Goal: Use online tool/utility: Utilize a website feature to perform a specific function

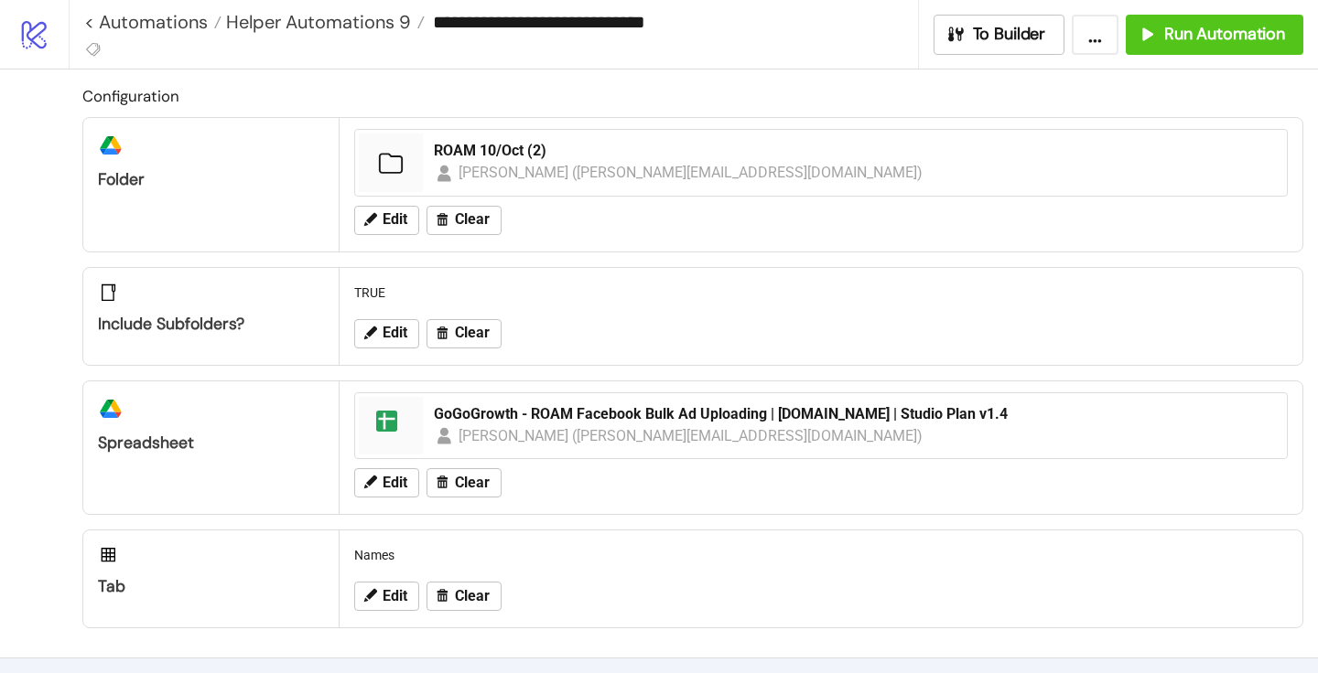
click at [390, 241] on div "Edit Clear" at bounding box center [821, 221] width 948 height 48
click at [389, 229] on button "Edit" at bounding box center [386, 220] width 65 height 29
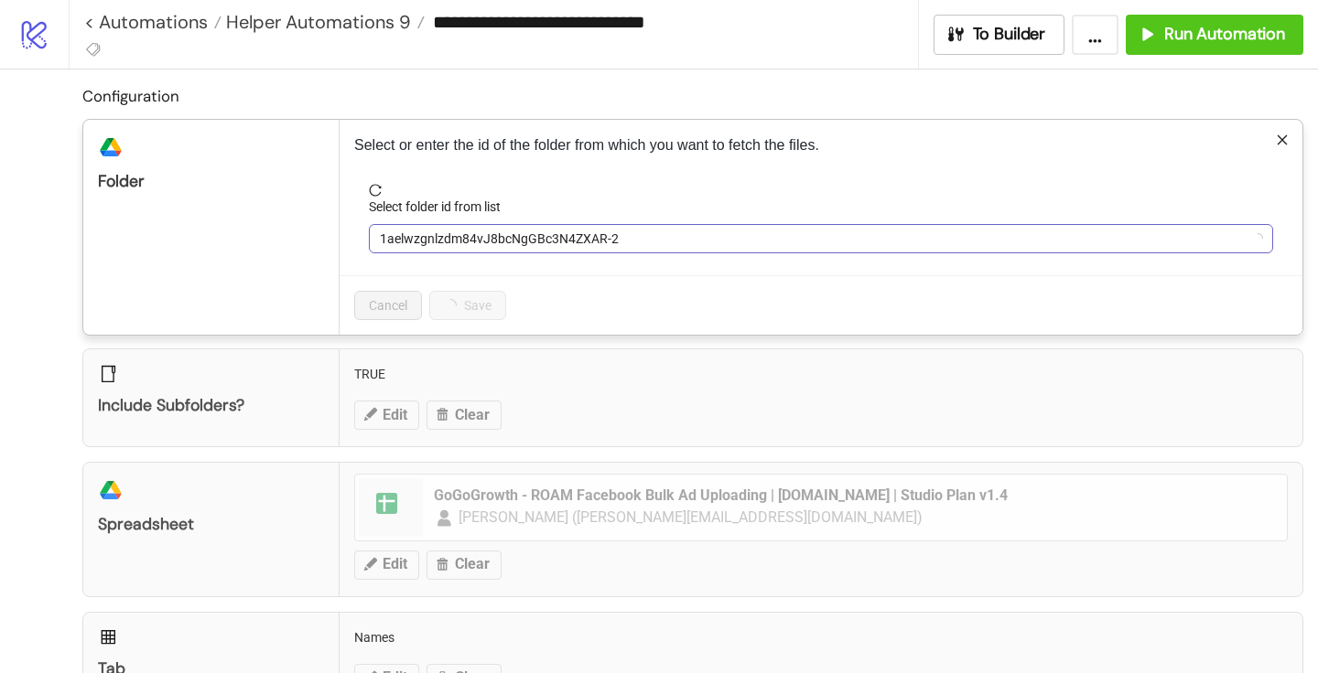
click at [526, 239] on span "1aelwzgnlzdm84vJ8bcNgGBc3N4ZXAR-2" at bounding box center [821, 238] width 882 height 27
click at [492, 243] on span "ROAM 10/Oct (2)" at bounding box center [821, 238] width 882 height 27
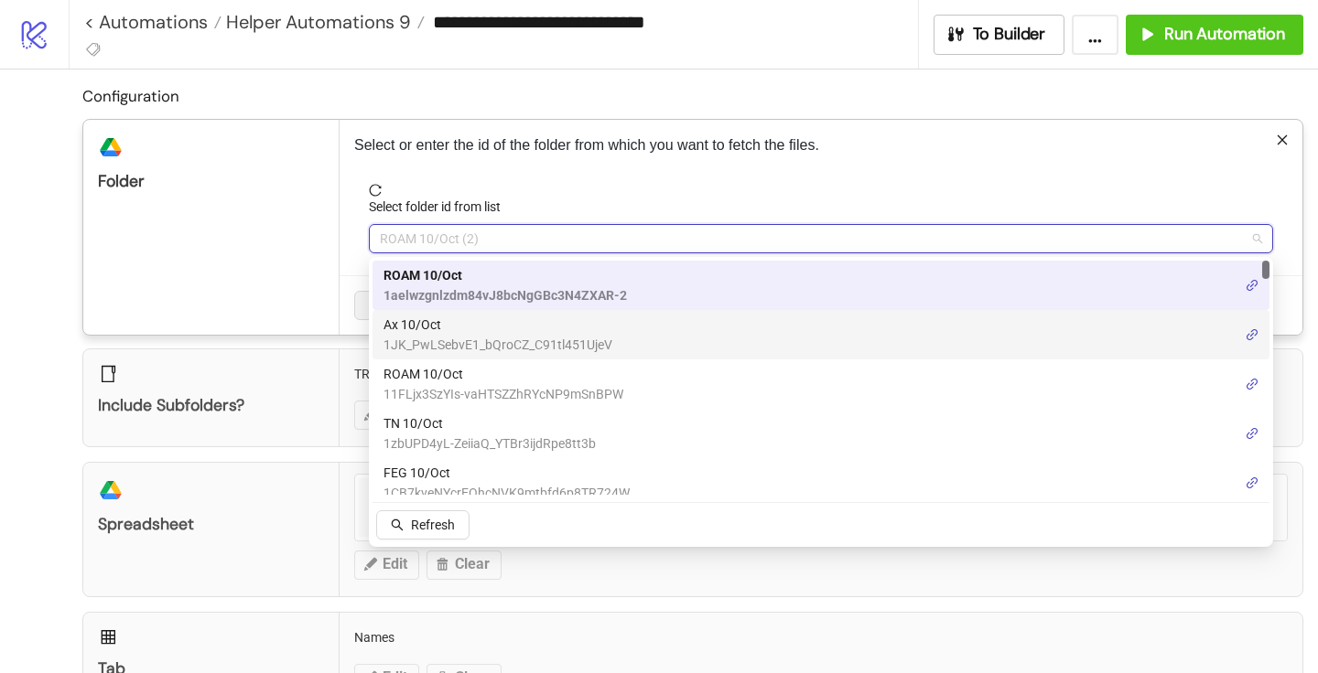
click at [443, 330] on span "Ax 10/Oct" at bounding box center [497, 325] width 229 height 20
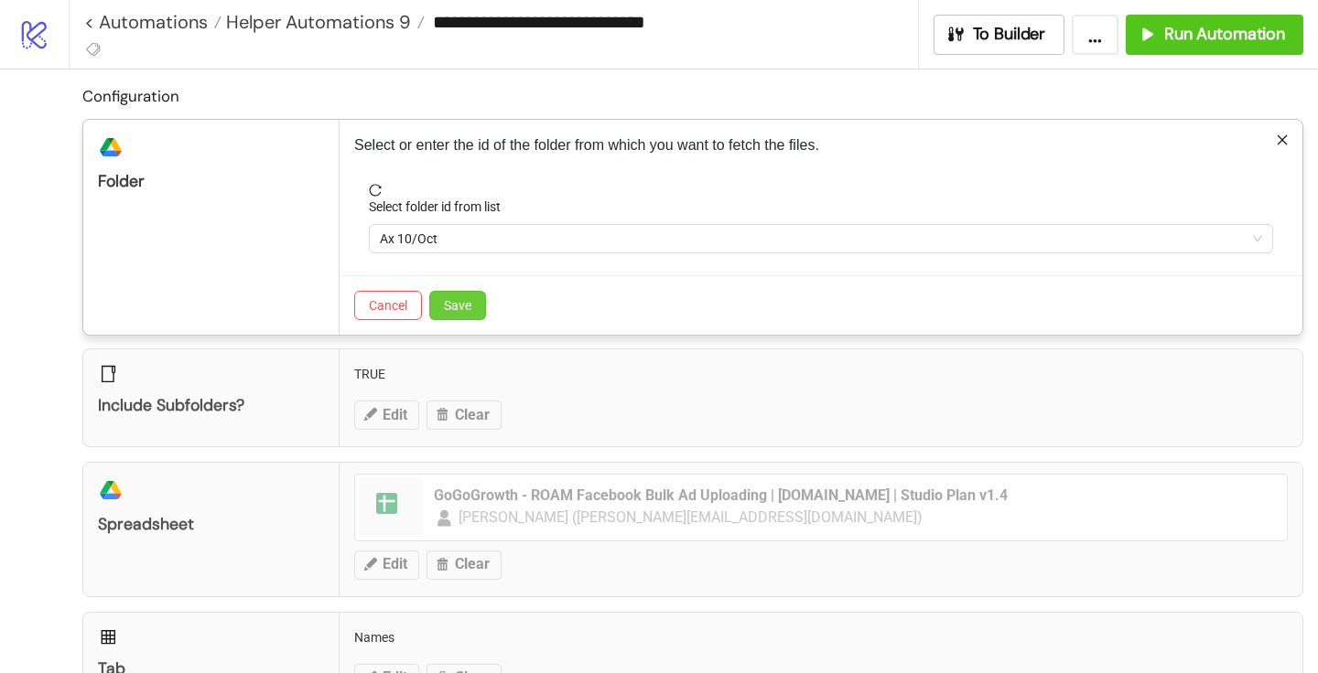
click at [456, 312] on span "Save" at bounding box center [457, 305] width 27 height 15
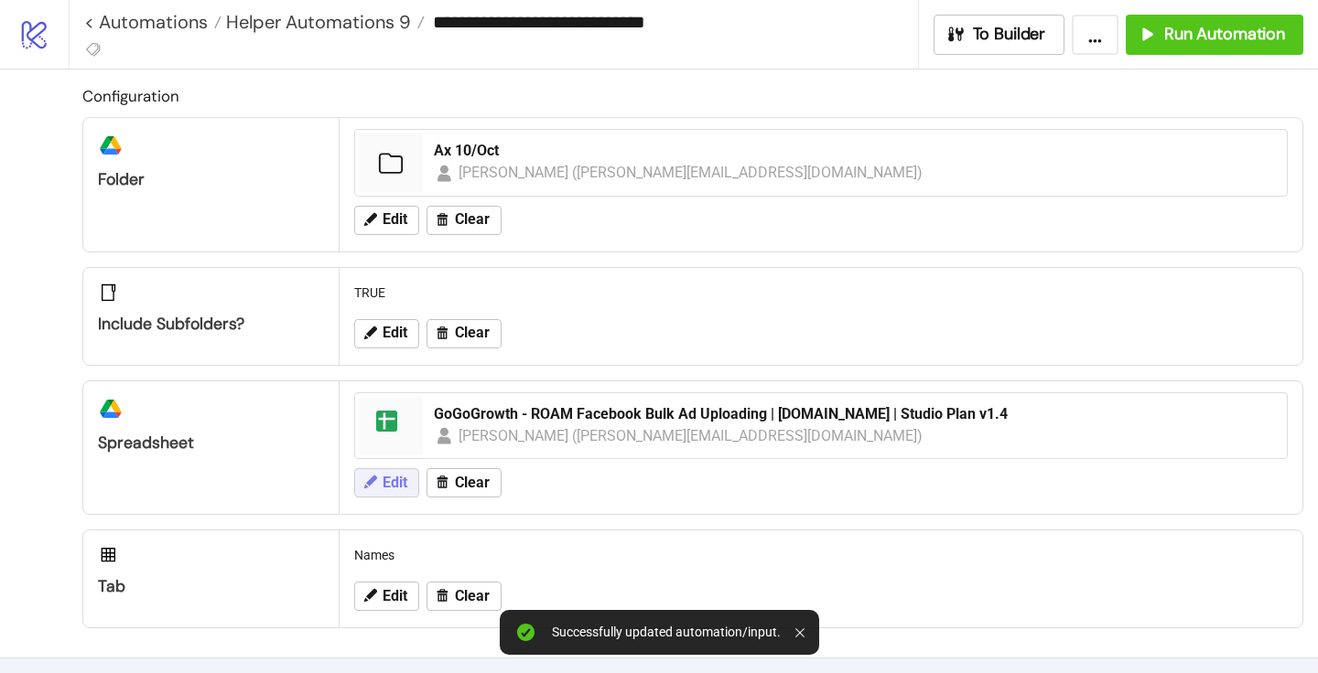
click at [373, 479] on icon at bounding box center [370, 482] width 13 height 13
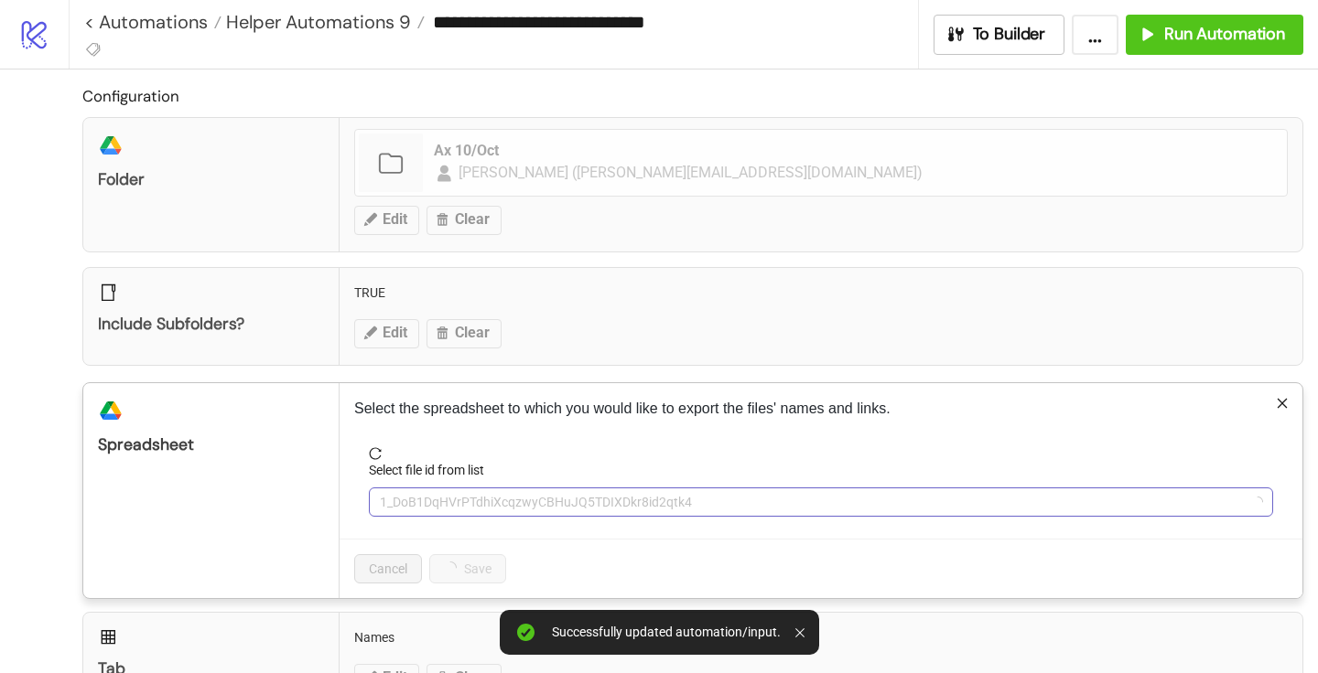
click at [457, 489] on span "1_DoB1DqHVrPTdhiXcqzwyCBHuJQ5TDIXDkr8id2qtk4" at bounding box center [821, 502] width 882 height 27
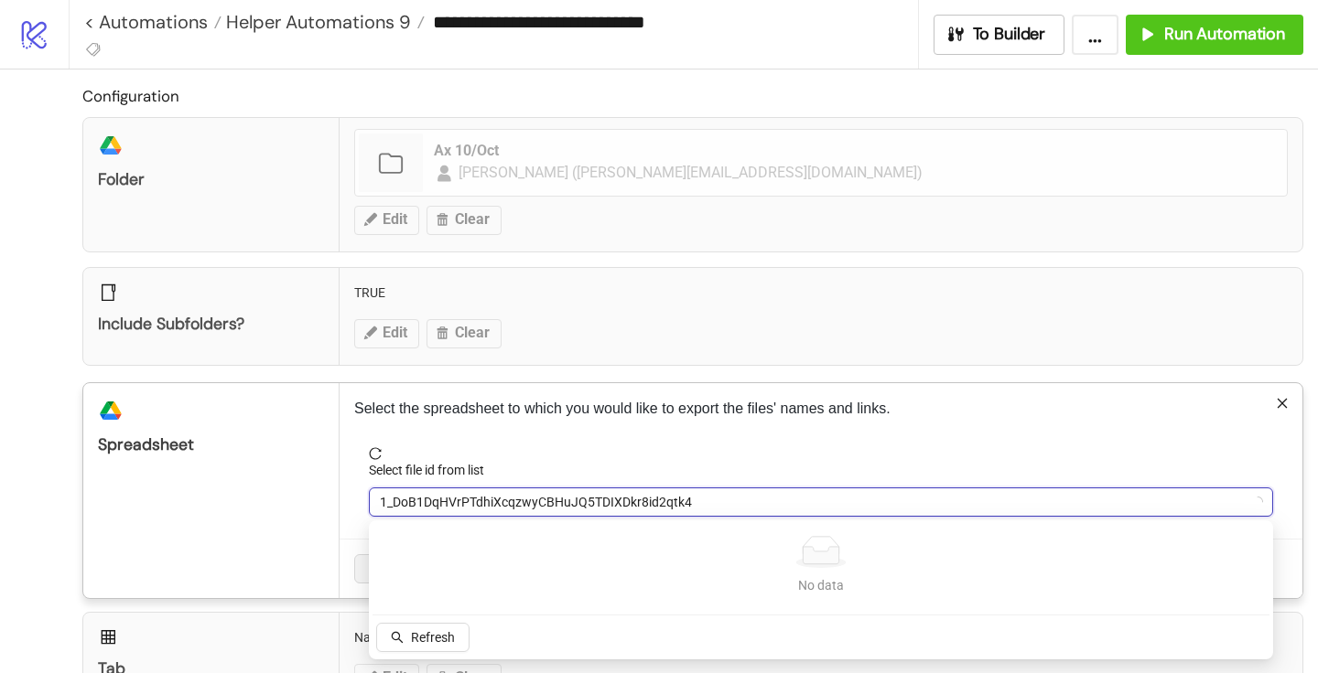
click at [440, 502] on span "1_DoB1DqHVrPTdhiXcqzwyCBHuJQ5TDIXDkr8id2qtk4" at bounding box center [821, 502] width 882 height 27
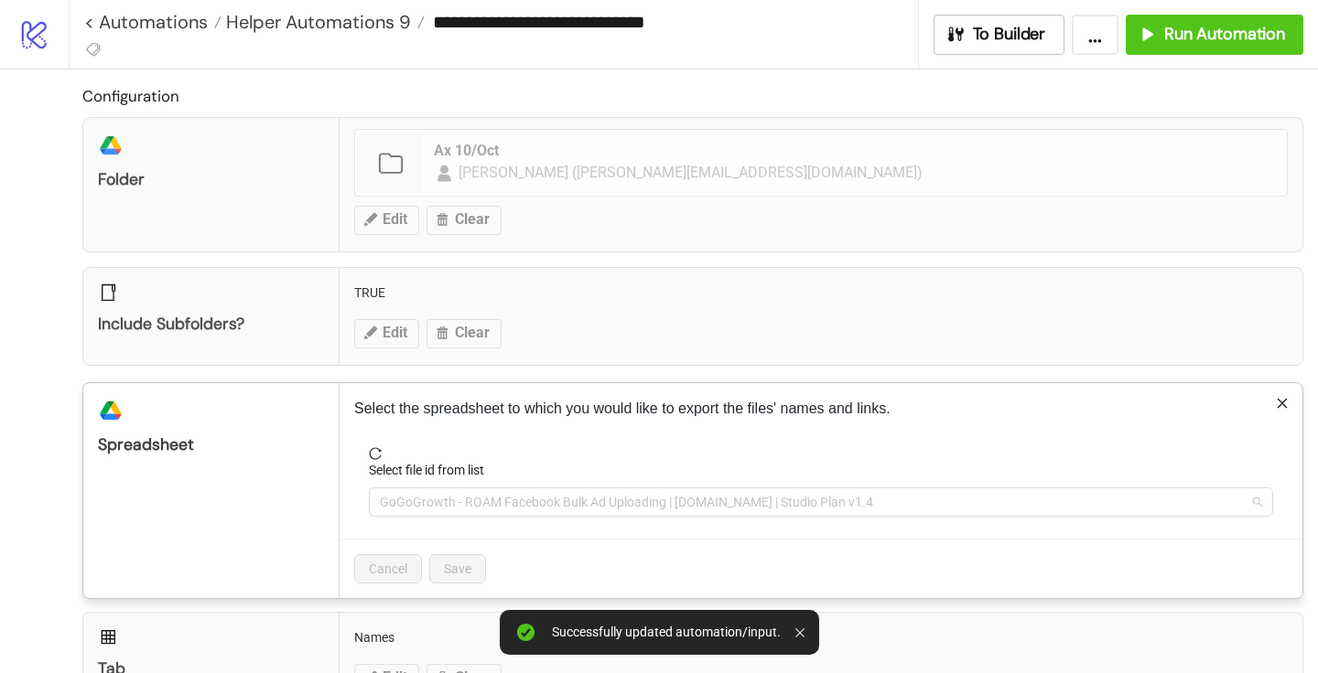
click at [440, 502] on span "GoGoGrowth - ROAM Facebook Bulk Ad Uploading | [DOMAIN_NAME] | Studio Plan v1.4" at bounding box center [821, 502] width 882 height 27
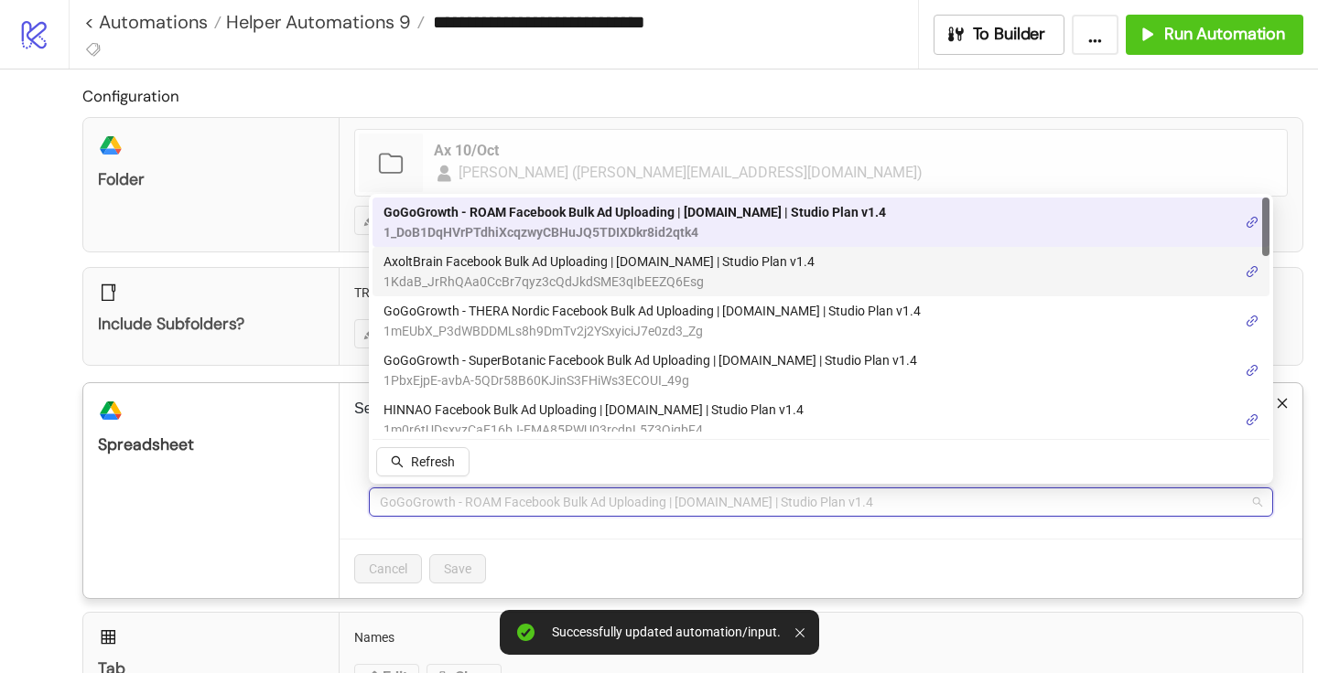
click at [497, 265] on span "AxoltBrain Facebook Bulk Ad Uploading | [DOMAIN_NAME] | Studio Plan v1.4" at bounding box center [598, 262] width 431 height 20
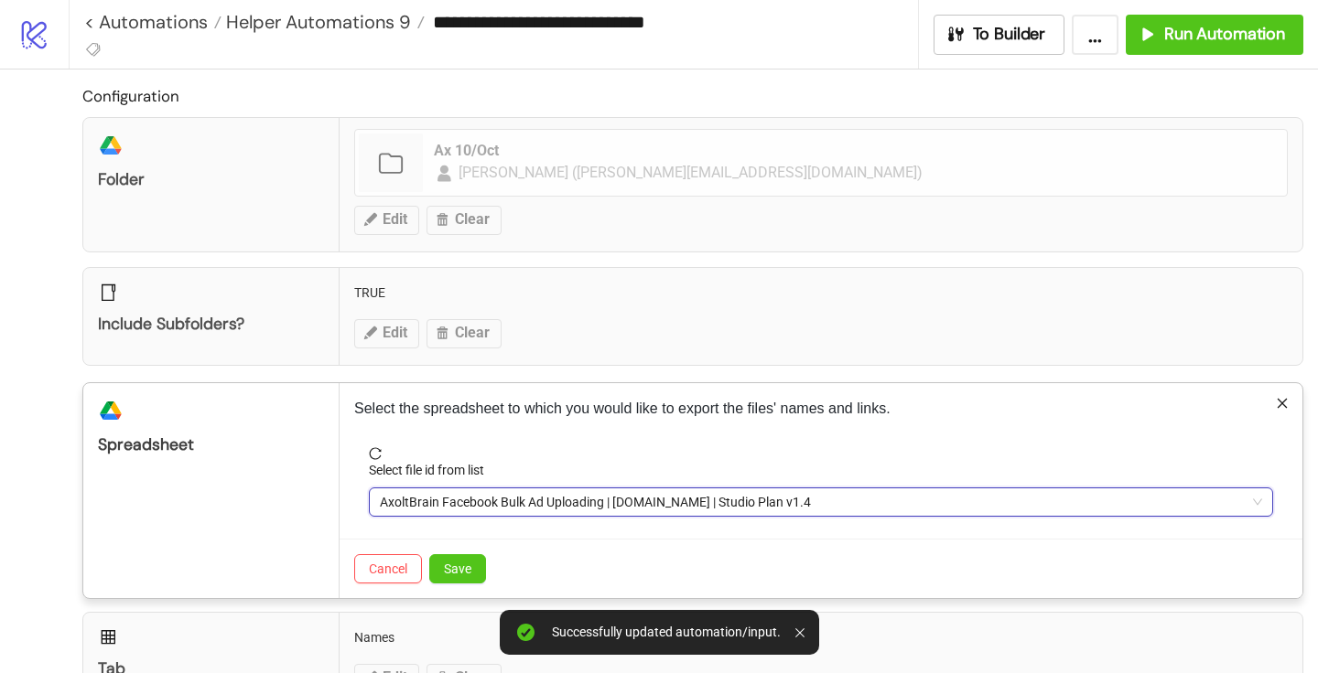
click at [450, 583] on div "Cancel Save" at bounding box center [820, 568] width 963 height 59
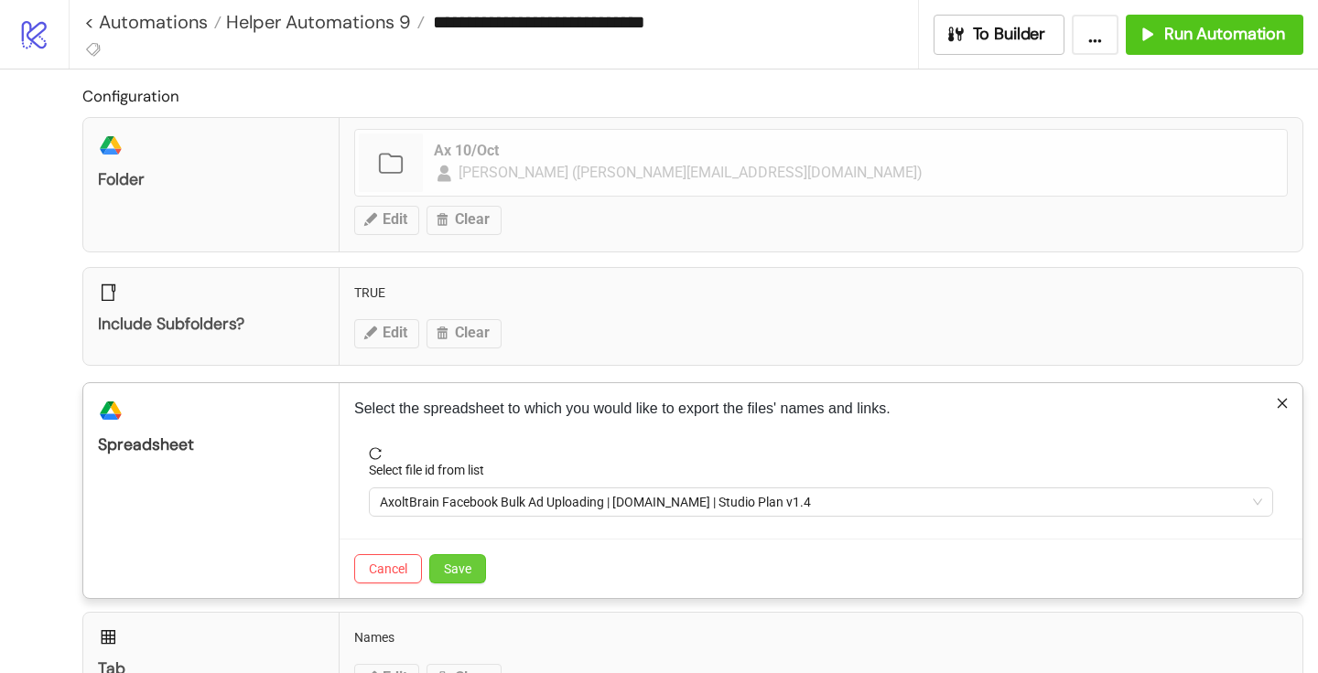
click at [450, 569] on span "Save" at bounding box center [457, 569] width 27 height 15
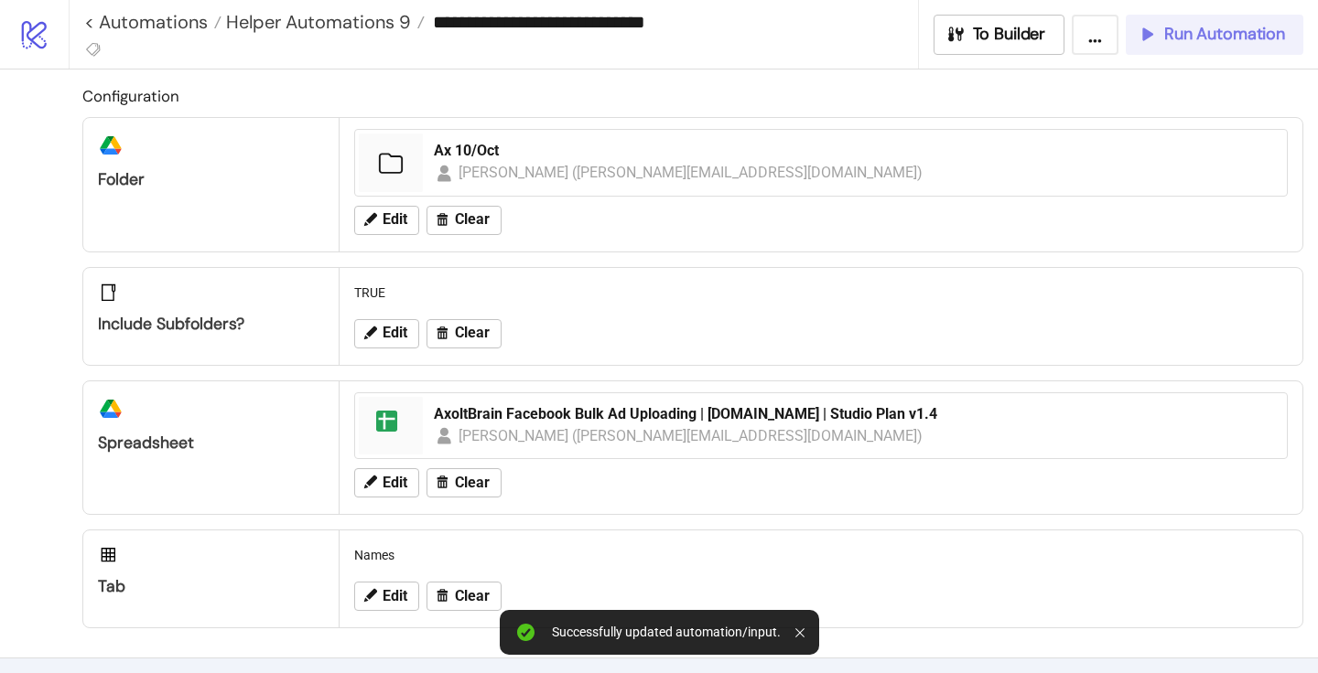
click at [1176, 24] on span "Run Automation" at bounding box center [1224, 34] width 121 height 21
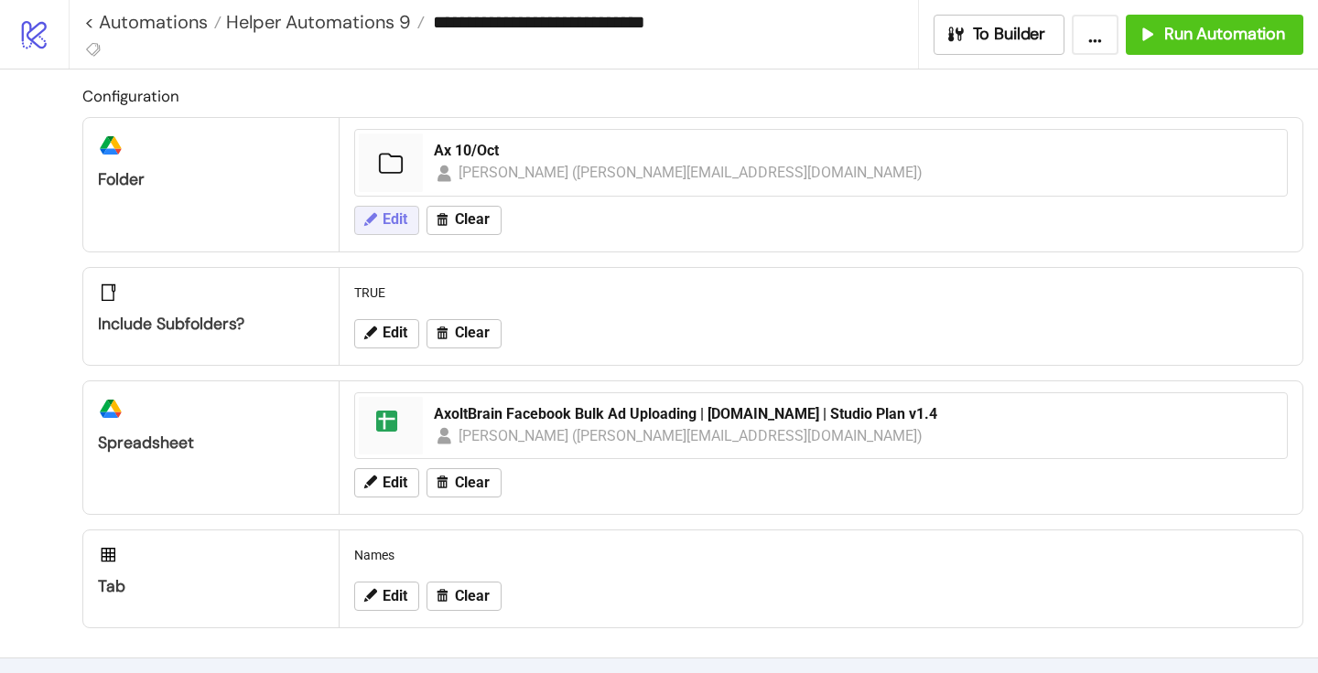
click at [400, 217] on span "Edit" at bounding box center [394, 219] width 25 height 16
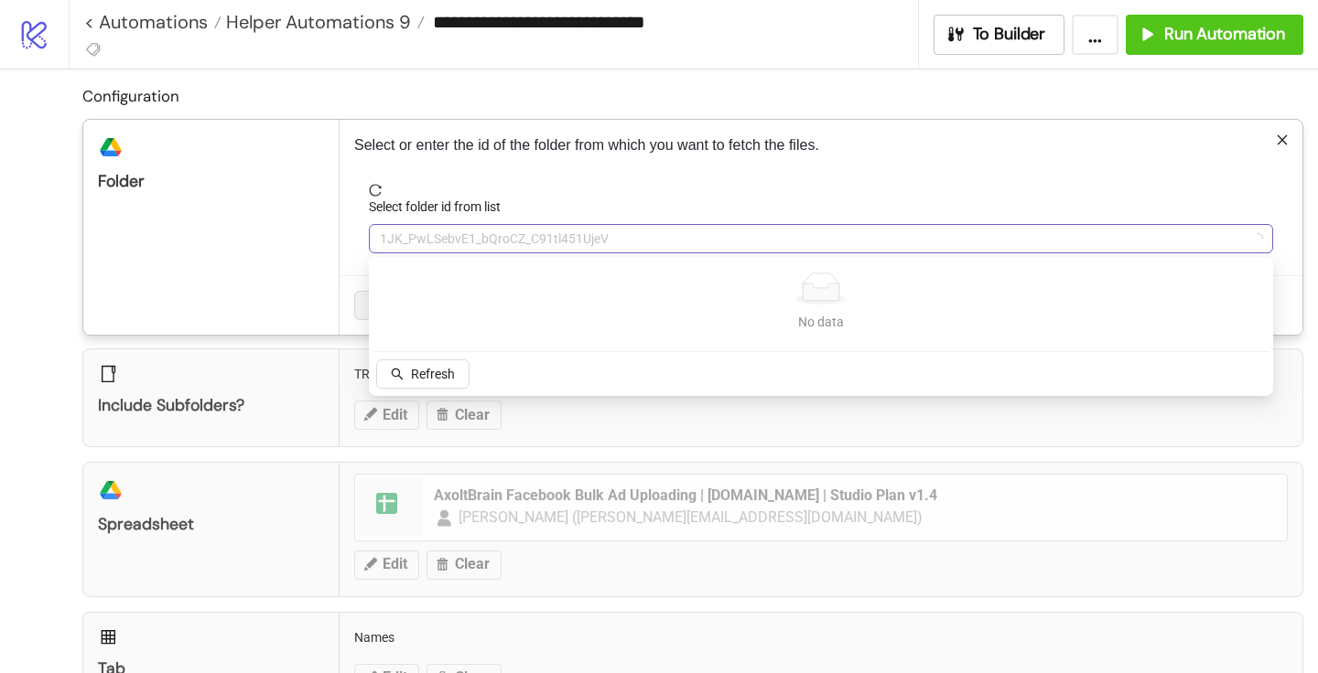
click at [424, 239] on span "1JK_PwLSebvE1_bQroCZ_C91tl451UjeV" at bounding box center [821, 238] width 882 height 27
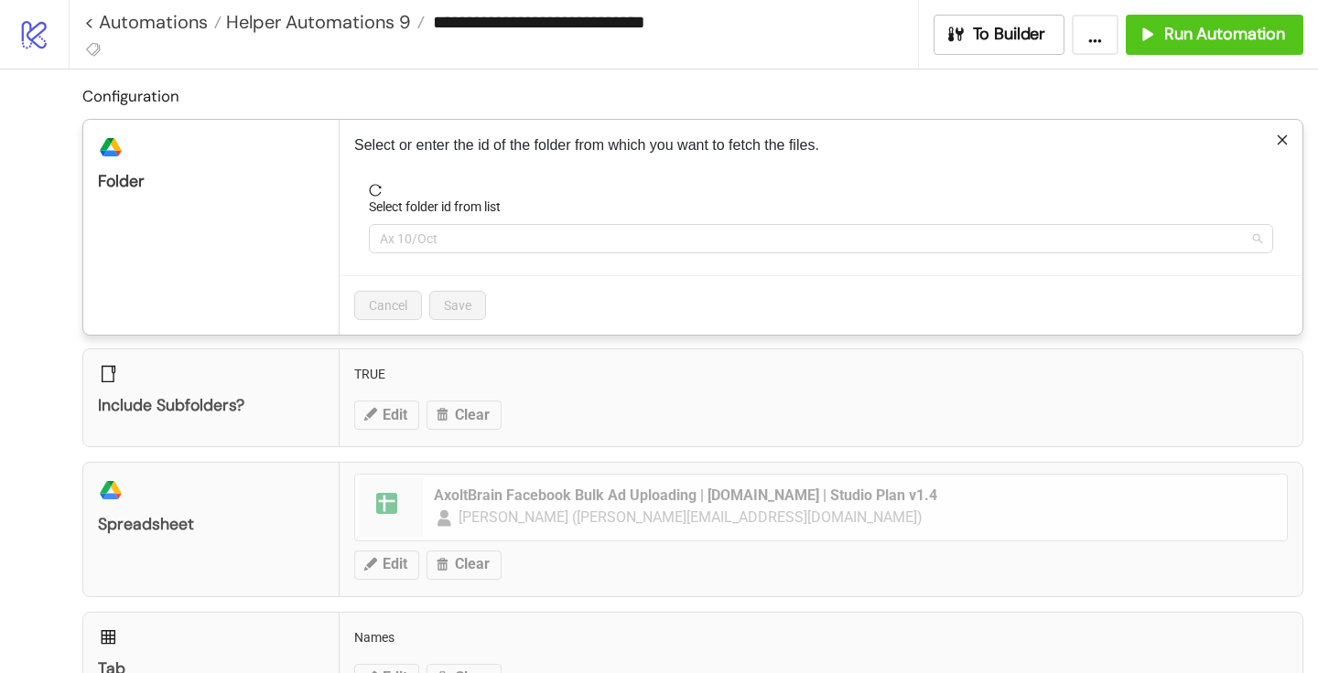
click at [424, 239] on span "Ax 10/Oct" at bounding box center [821, 238] width 882 height 27
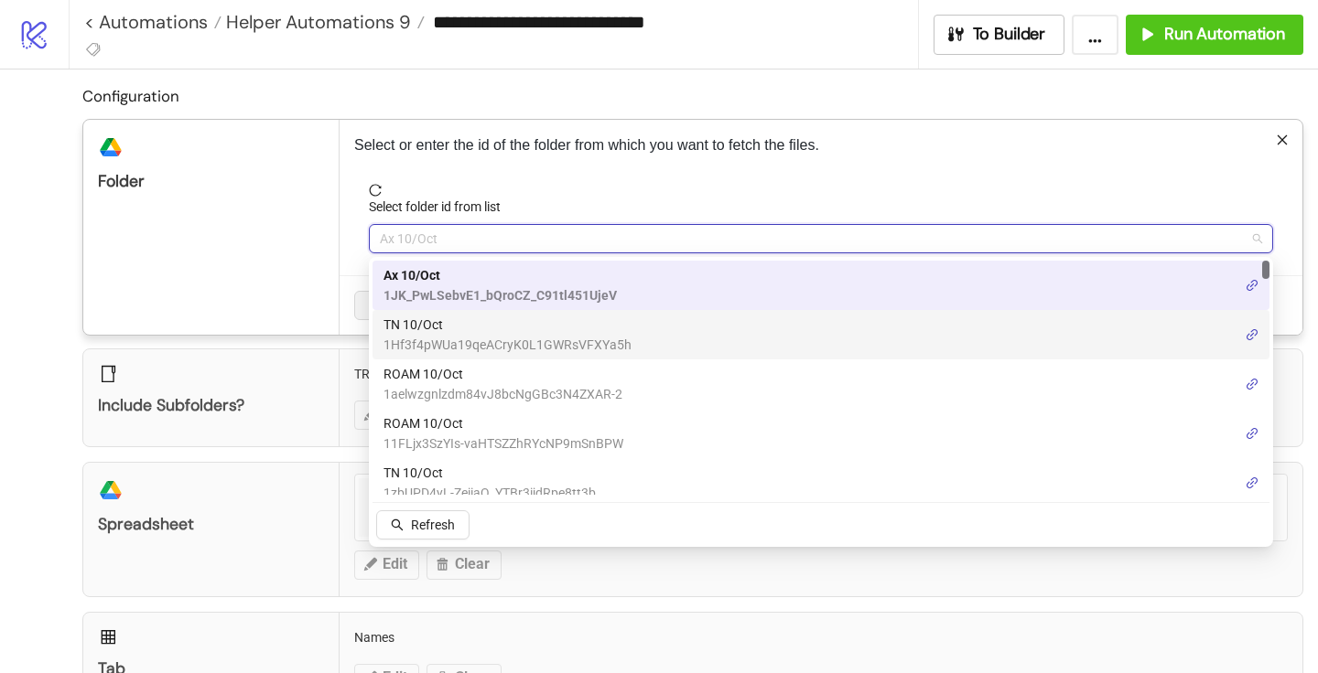
click at [436, 336] on span "1Hf3f4pWUa19qeACryK0L1GWRsVFXYa5h" at bounding box center [507, 345] width 248 height 20
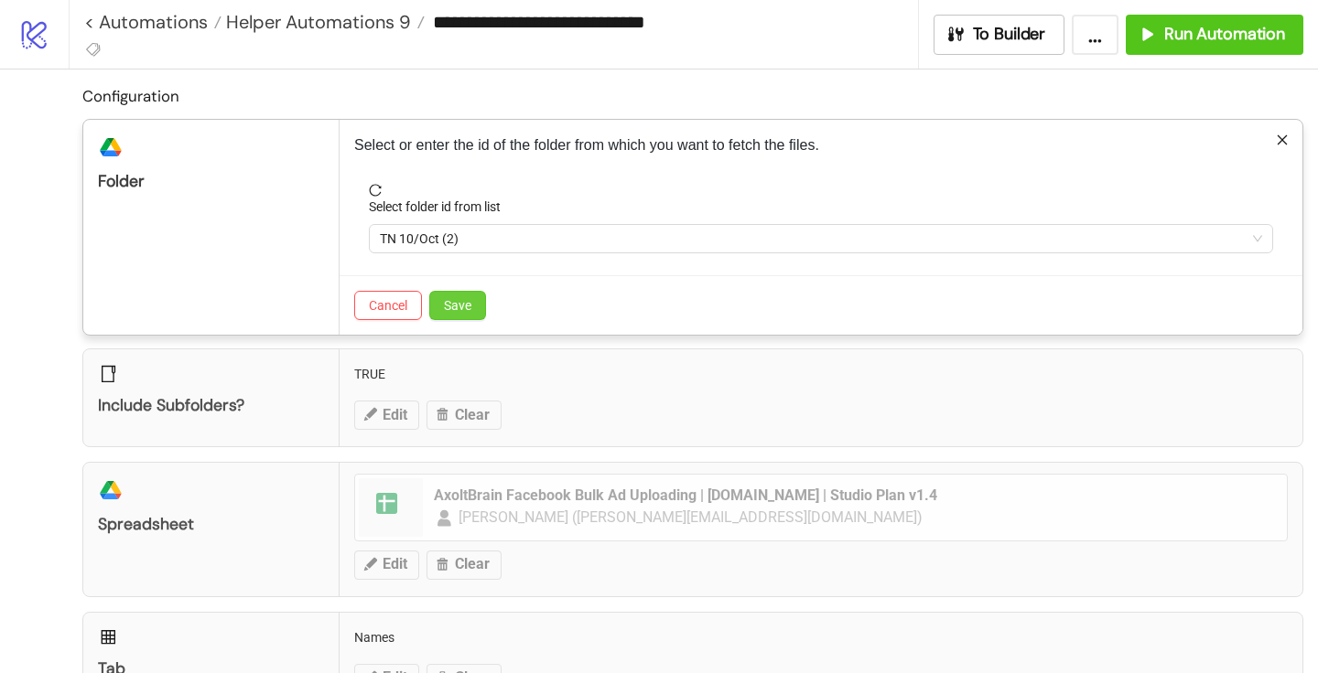
click at [454, 309] on span "Save" at bounding box center [457, 305] width 27 height 15
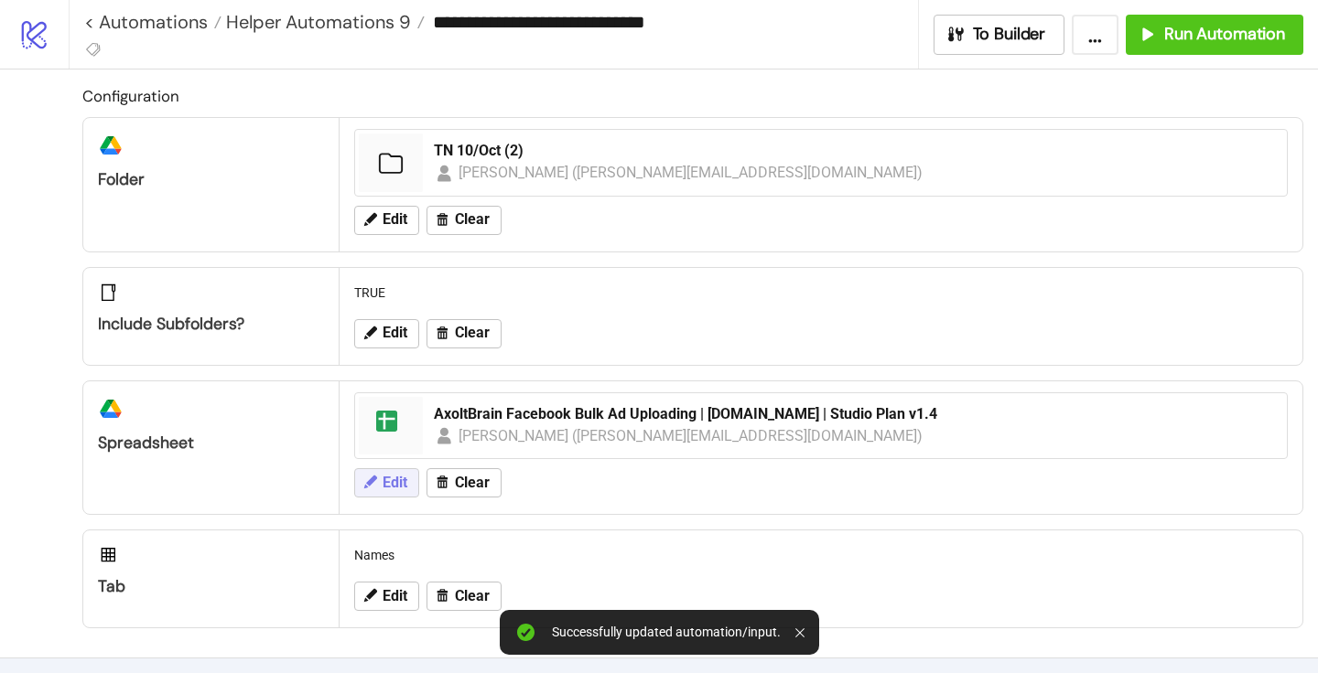
click at [389, 481] on span "Edit" at bounding box center [394, 483] width 25 height 16
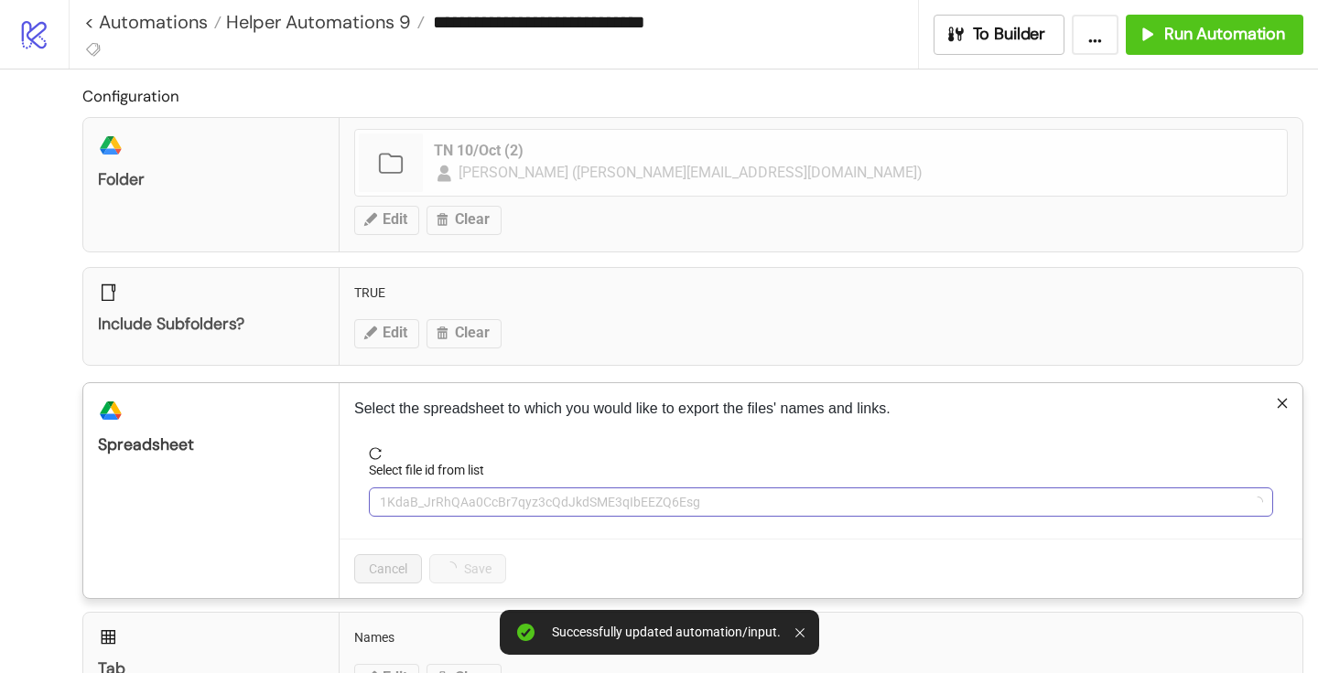
click at [417, 495] on span "1KdaB_JrRhQAa0CcBr7qyz3cQdJkdSME3qIbEEZQ6Esg" at bounding box center [821, 502] width 882 height 27
click at [417, 497] on span "AxoltBrain Facebook Bulk Ad Uploading | [DOMAIN_NAME] | Studio Plan v1.4" at bounding box center [821, 502] width 882 height 27
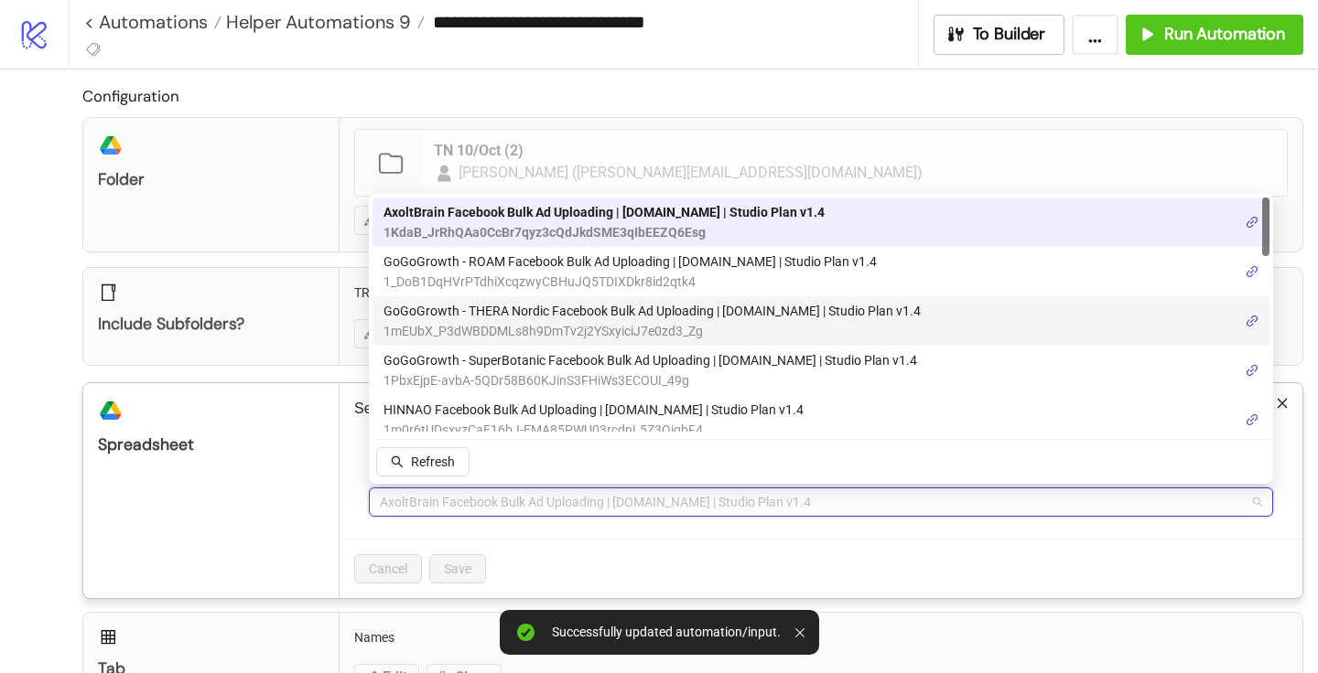
click at [486, 308] on span "GoGoGrowth - THERA Nordic Facebook Bulk Ad Uploading | [DOMAIN_NAME] | Studio P…" at bounding box center [651, 311] width 537 height 20
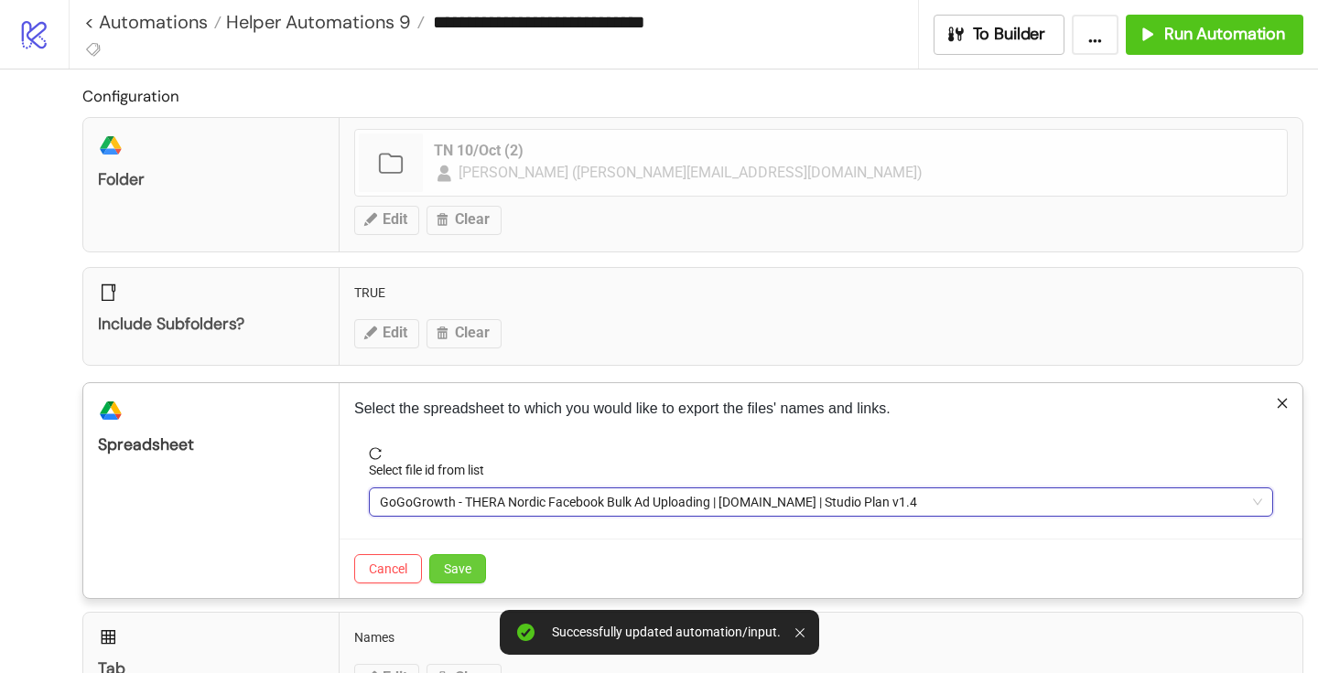
click at [467, 582] on button "Save" at bounding box center [457, 568] width 57 height 29
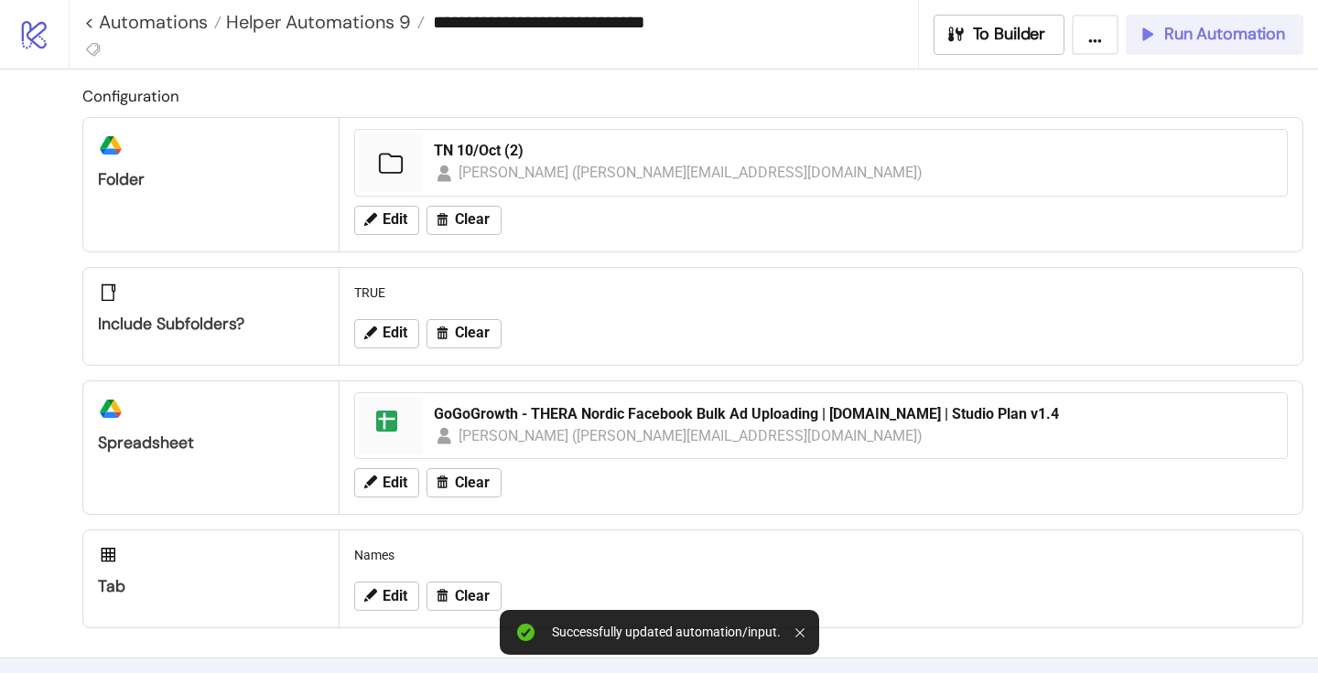
click at [1216, 34] on span "Run Automation" at bounding box center [1224, 34] width 121 height 21
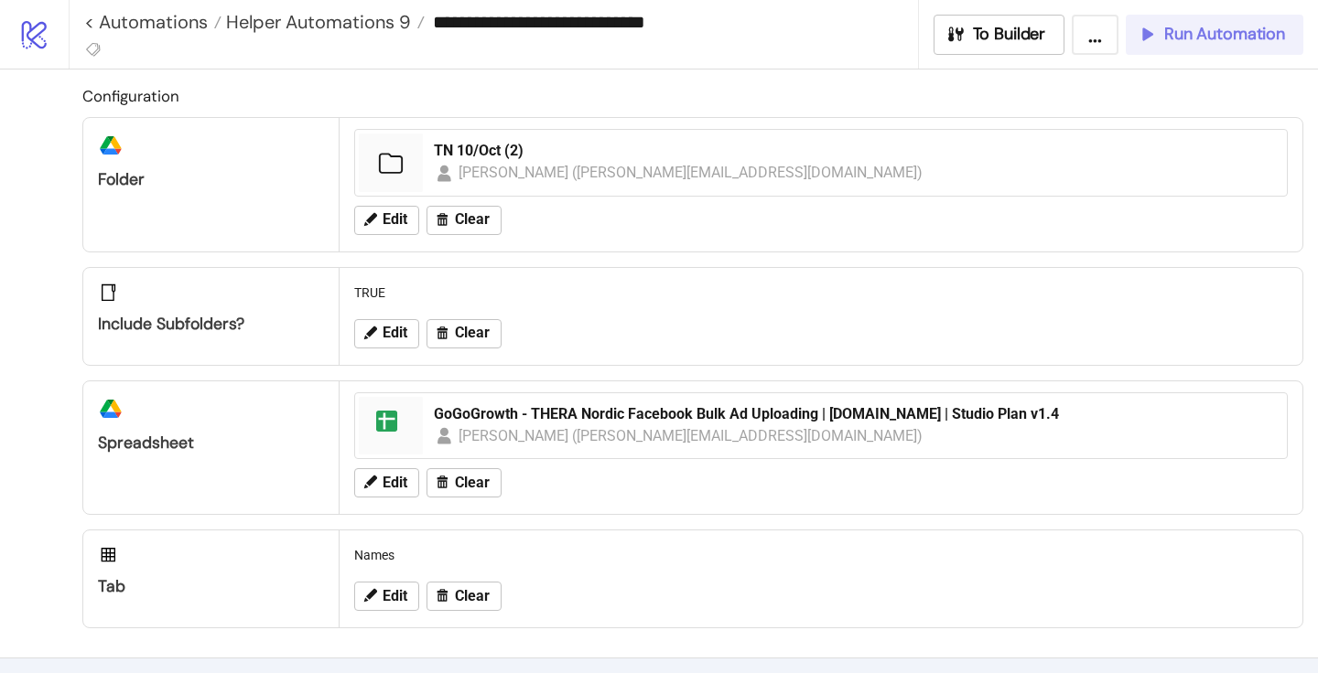
click at [1182, 30] on span "Run Automation" at bounding box center [1224, 34] width 121 height 21
